Goal: Obtain resource: Obtain resource

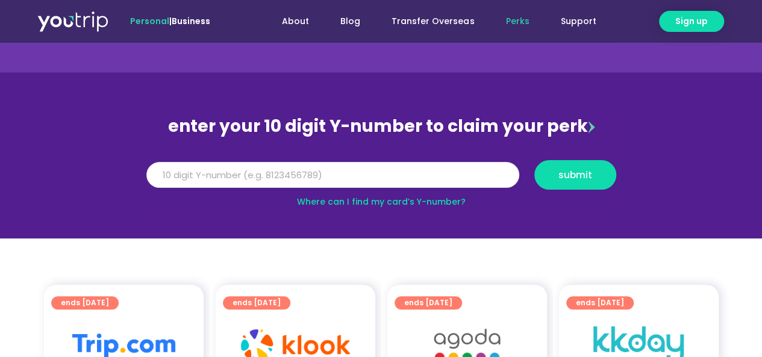
click at [418, 175] on input "Y Number" at bounding box center [332, 175] width 373 height 27
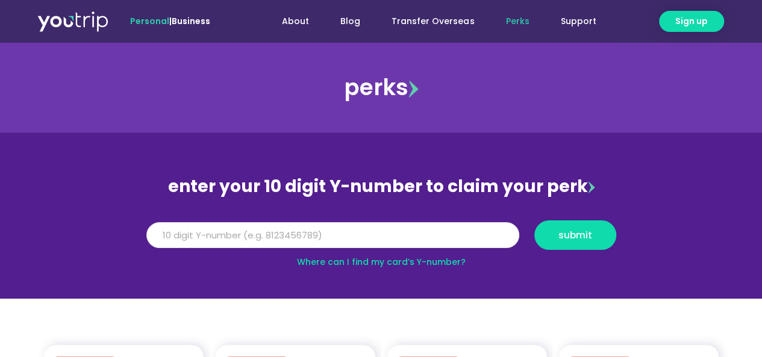
click at [426, 233] on input "Y Number" at bounding box center [332, 235] width 373 height 27
click at [435, 228] on input "Y Number" at bounding box center [332, 235] width 373 height 27
click at [483, 237] on input "Y Number" at bounding box center [332, 235] width 373 height 27
click at [417, 234] on input "Y Number" at bounding box center [332, 235] width 373 height 27
click at [382, 227] on input "Y Number" at bounding box center [332, 235] width 373 height 27
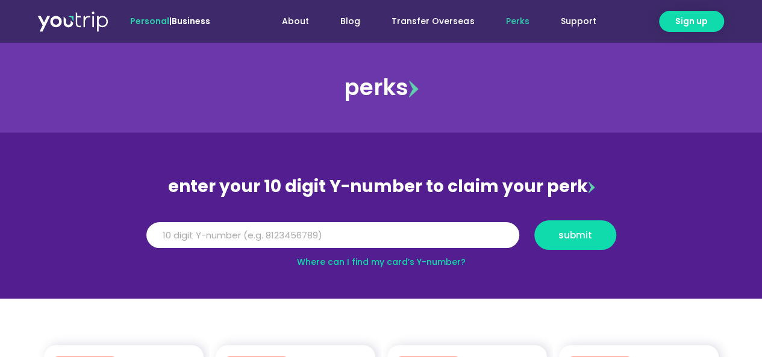
click at [386, 260] on link "Where can I find my card’s Y-number?" at bounding box center [381, 262] width 169 height 12
click at [330, 233] on input "Y Number" at bounding box center [332, 235] width 373 height 27
drag, startPoint x: 374, startPoint y: 225, endPoint x: 374, endPoint y: 248, distance: 22.3
click at [374, 248] on input "Y Number" at bounding box center [332, 235] width 373 height 27
click at [365, 233] on input "Y Number" at bounding box center [332, 235] width 373 height 27
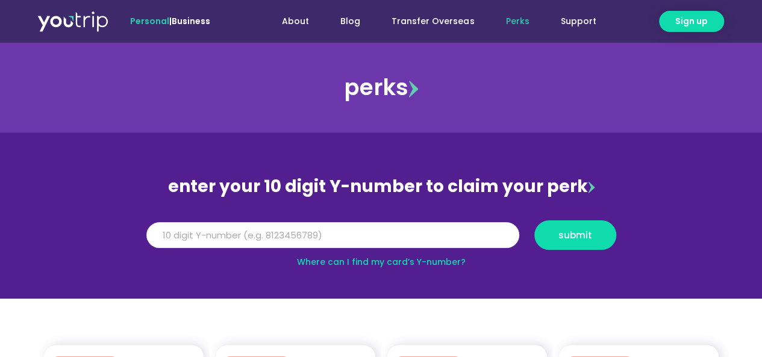
click at [316, 242] on input "Y Number" at bounding box center [332, 235] width 373 height 27
click at [264, 245] on input "Y Number" at bounding box center [332, 235] width 373 height 27
click at [253, 239] on input "Y Number" at bounding box center [332, 235] width 373 height 27
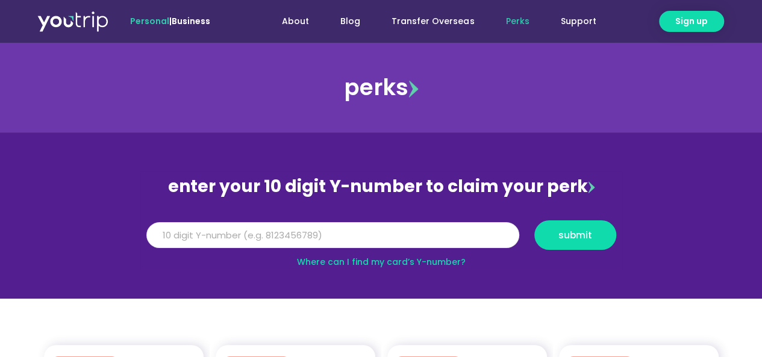
type input "5"
click at [253, 239] on input "5" at bounding box center [332, 235] width 373 height 27
click at [327, 231] on input "5" at bounding box center [332, 235] width 373 height 27
click at [324, 235] on input "5" at bounding box center [332, 235] width 373 height 27
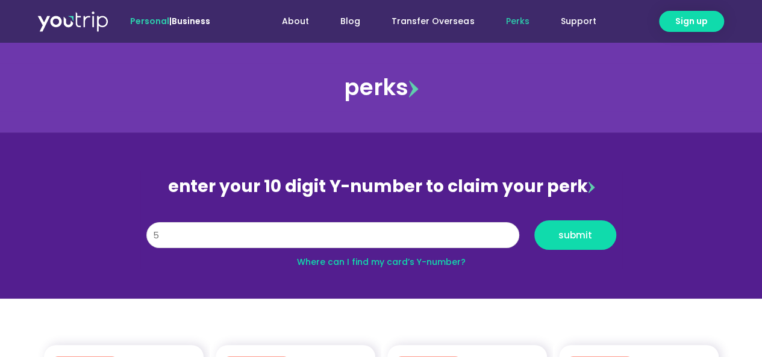
click at [315, 240] on input "5" at bounding box center [332, 235] width 373 height 27
click at [316, 239] on input "Y Number" at bounding box center [332, 235] width 373 height 27
click at [317, 240] on input "Y Number" at bounding box center [332, 235] width 373 height 27
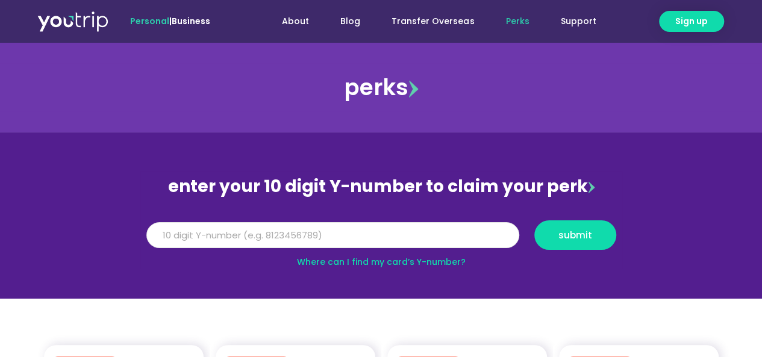
click at [317, 240] on input "Y Number" at bounding box center [332, 235] width 373 height 27
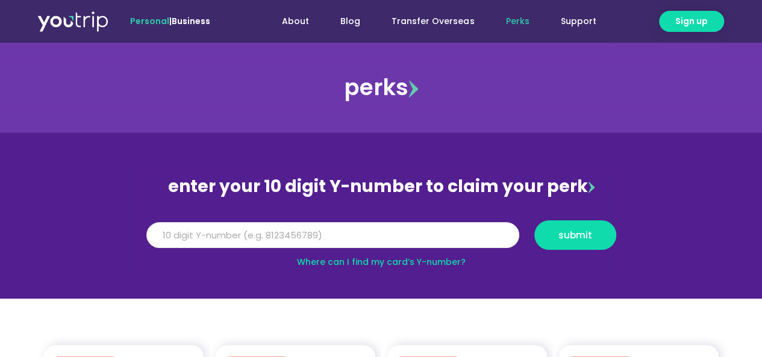
click at [317, 240] on input "Y Number" at bounding box center [332, 235] width 373 height 27
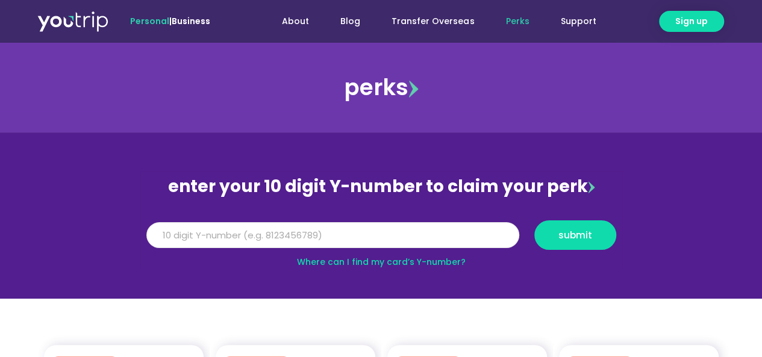
click at [318, 239] on input "Y Number" at bounding box center [332, 235] width 373 height 27
drag, startPoint x: 562, startPoint y: 106, endPoint x: 546, endPoint y: 121, distance: 21.7
click at [562, 106] on div "perks" at bounding box center [381, 87] width 762 height 48
click at [403, 240] on input "Y Number" at bounding box center [332, 235] width 373 height 27
click at [545, 156] on section "enter your 10 digit Y-number to claim your perk Y Number submit Where can I fin…" at bounding box center [381, 216] width 762 height 166
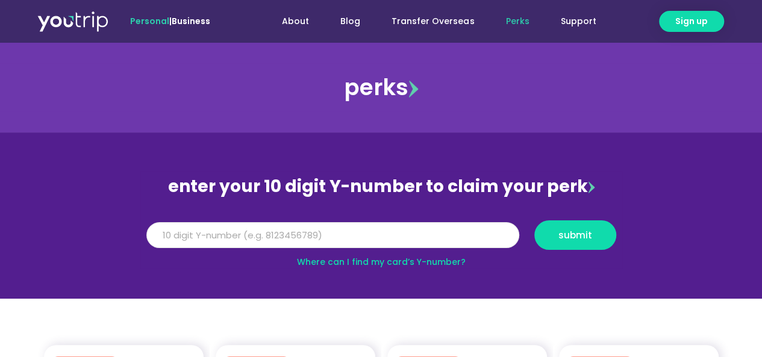
paste input "8164756579"
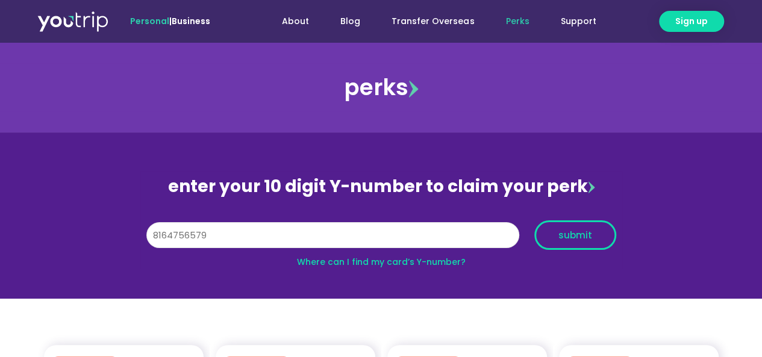
type input "8164756579"
click at [585, 240] on span "submit" at bounding box center [576, 235] width 34 height 9
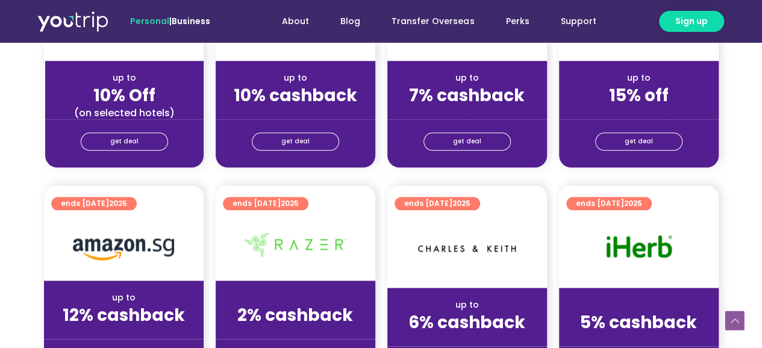
scroll to position [542, 0]
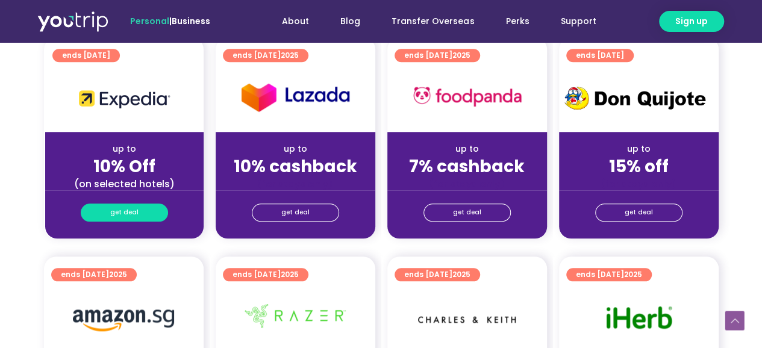
click at [121, 213] on span "get deal" at bounding box center [124, 212] width 28 height 17
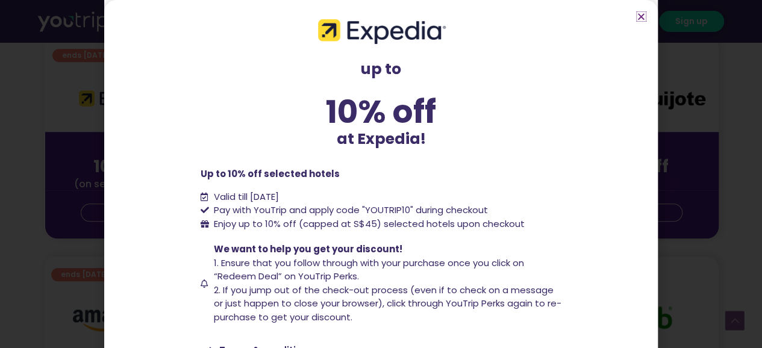
scroll to position [58, 0]
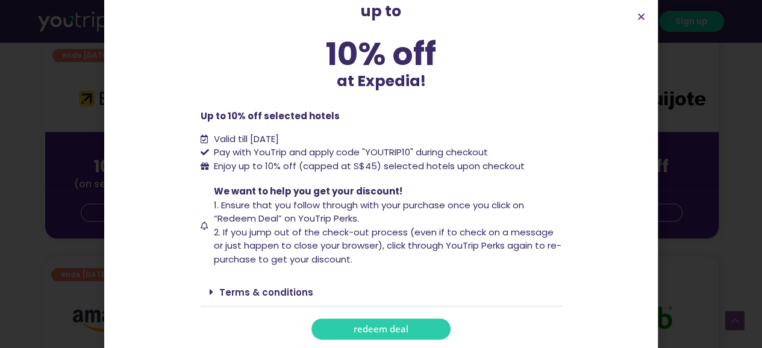
click at [406, 324] on link "redeem deal" at bounding box center [381, 329] width 139 height 21
click at [641, 18] on icon "Close" at bounding box center [641, 16] width 9 height 9
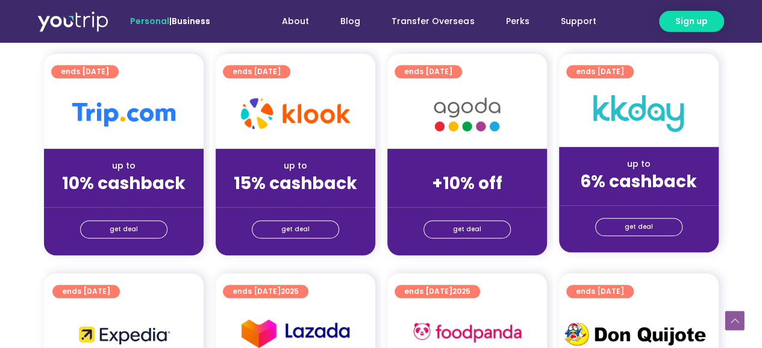
scroll to position [241, 0]
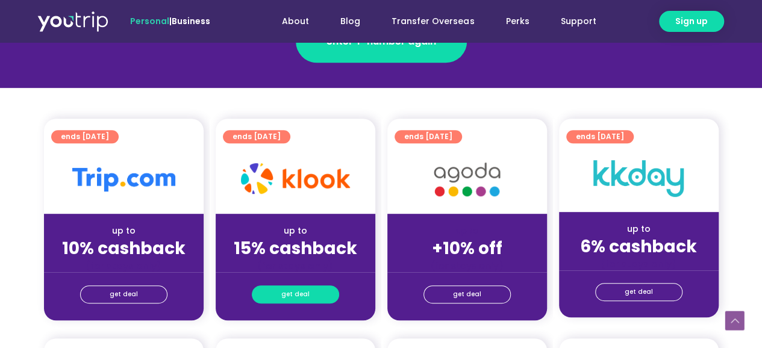
click at [309, 294] on link "get deal" at bounding box center [295, 295] width 87 height 18
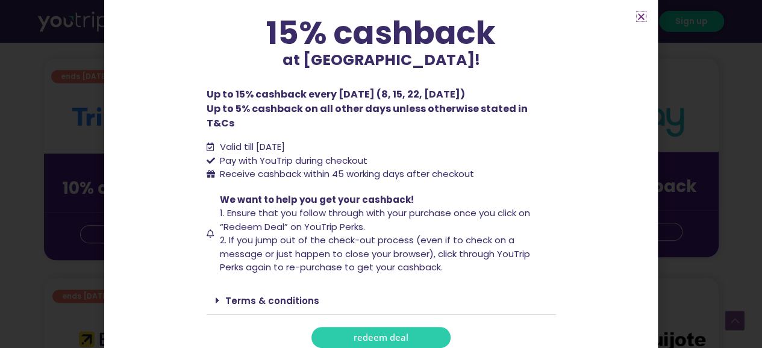
scroll to position [362, 0]
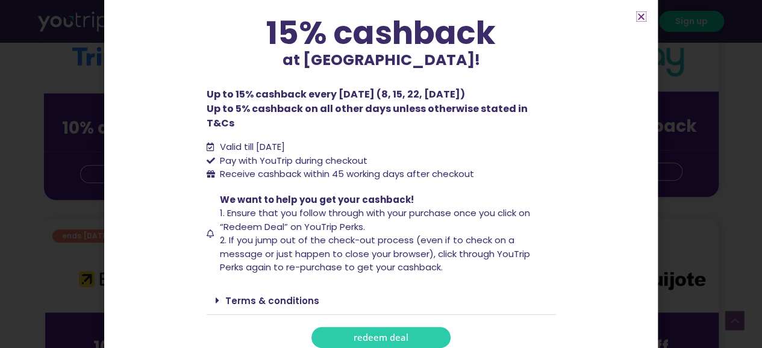
click at [641, 18] on icon "Close" at bounding box center [641, 16] width 9 height 9
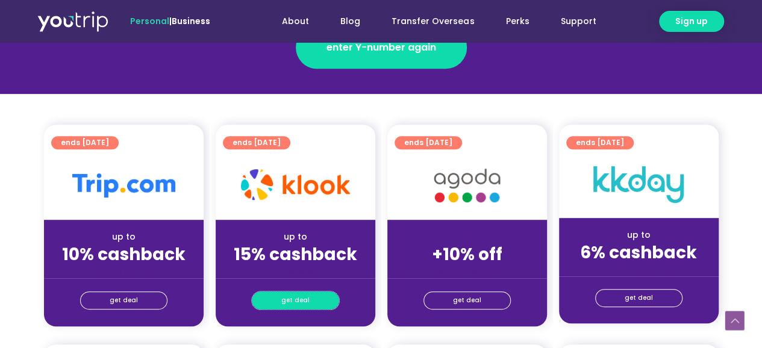
scroll to position [219, 0]
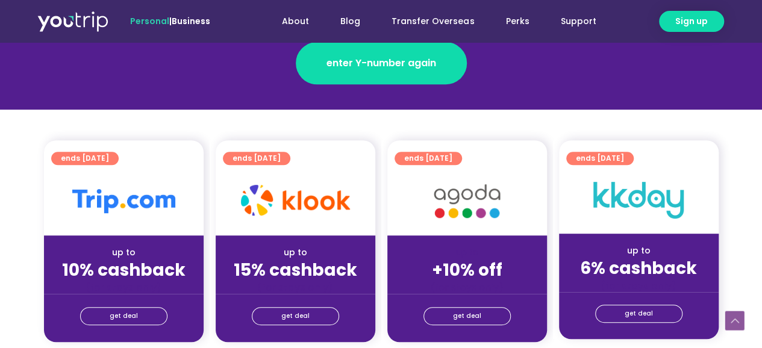
click at [123, 275] on strong "10% cashback" at bounding box center [124, 271] width 124 height 24
click at [121, 313] on span "get deal" at bounding box center [124, 316] width 28 height 17
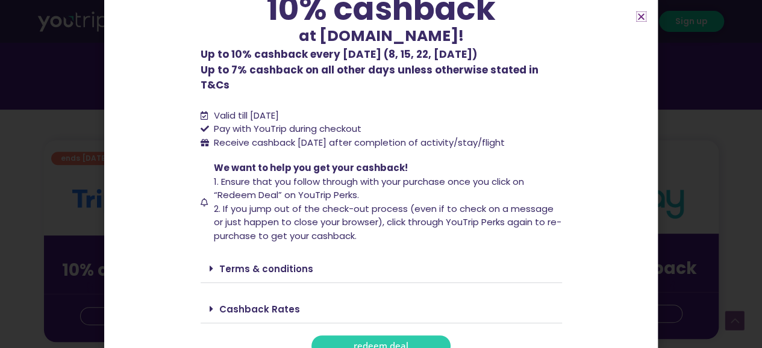
scroll to position [96, 0]
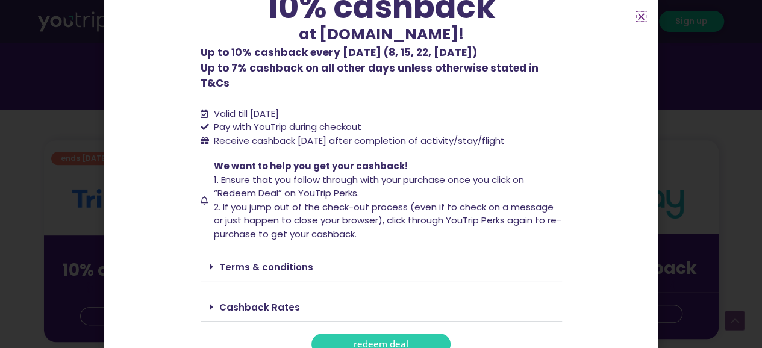
click at [642, 17] on icon "Close" at bounding box center [641, 16] width 9 height 9
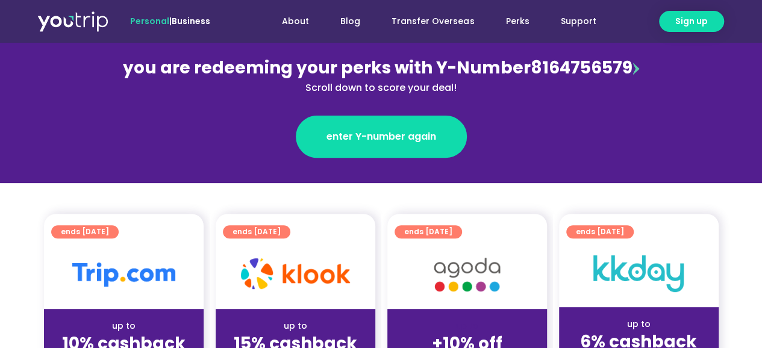
scroll to position [0, 0]
